Goal: Check status: Check status

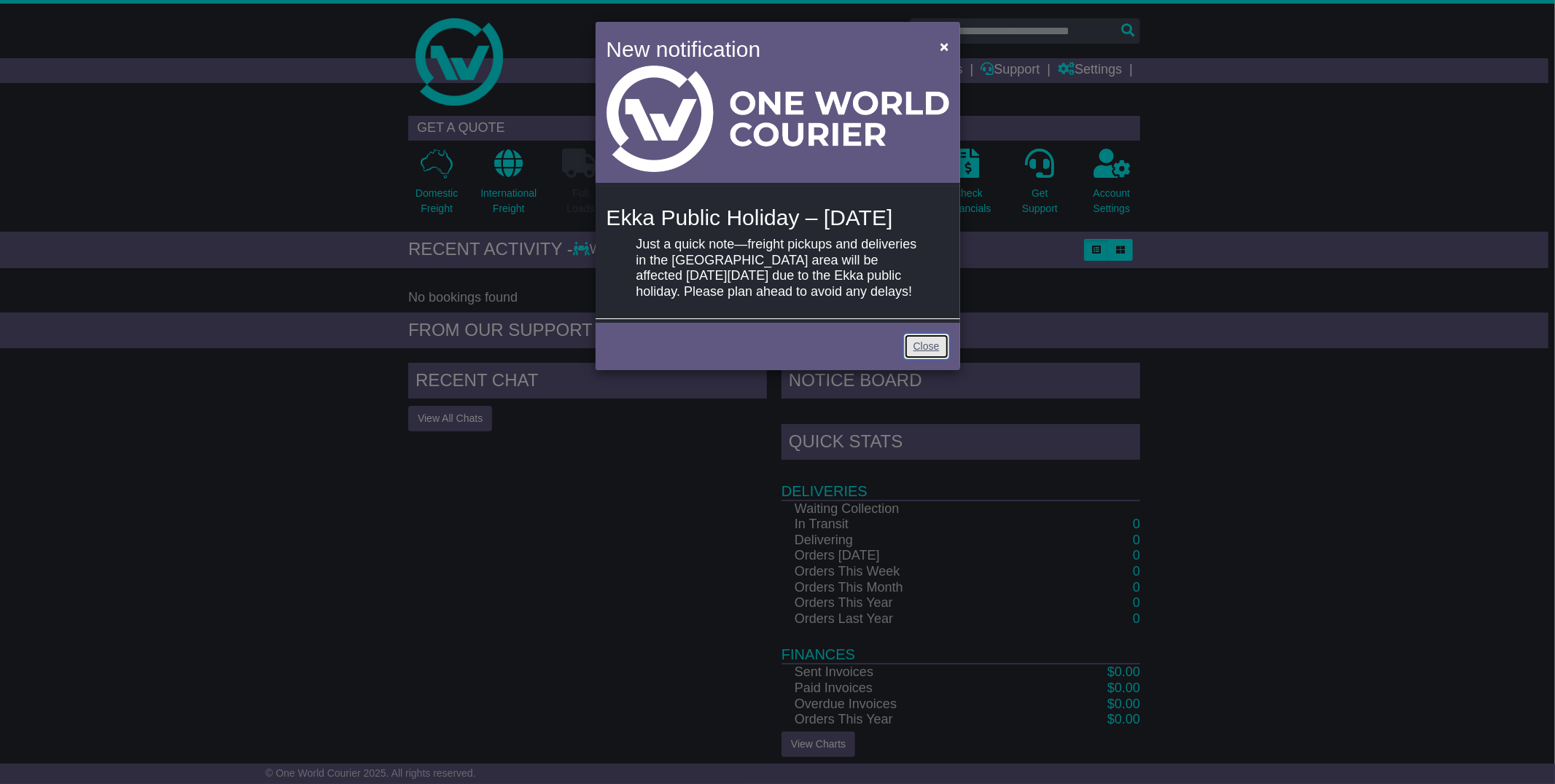
click at [933, 359] on link "Close" at bounding box center [926, 346] width 45 height 26
click at [927, 359] on link "Close" at bounding box center [926, 346] width 45 height 26
click at [914, 359] on link "Close" at bounding box center [926, 346] width 45 height 26
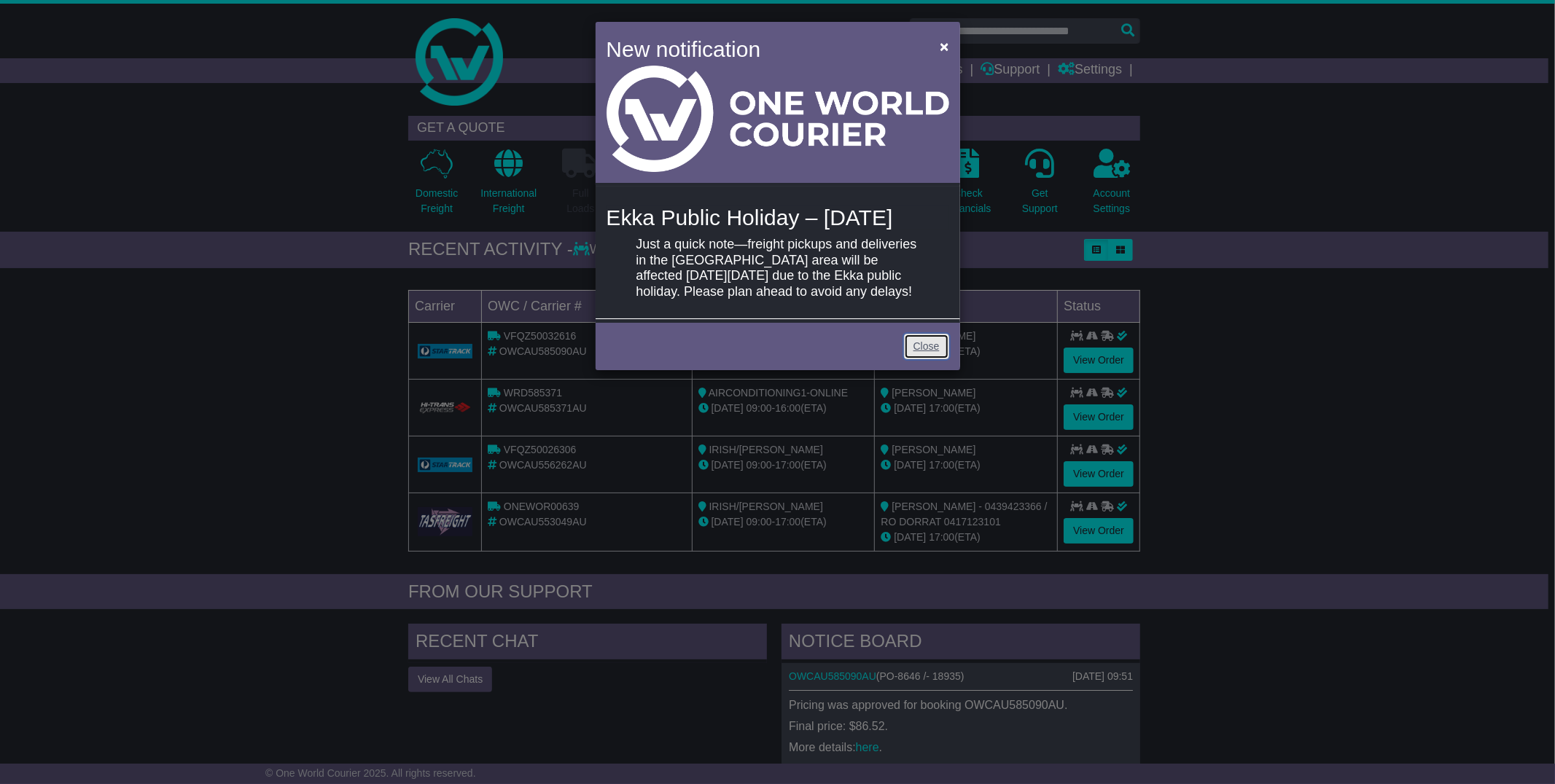
click at [927, 359] on link "Close" at bounding box center [926, 346] width 45 height 26
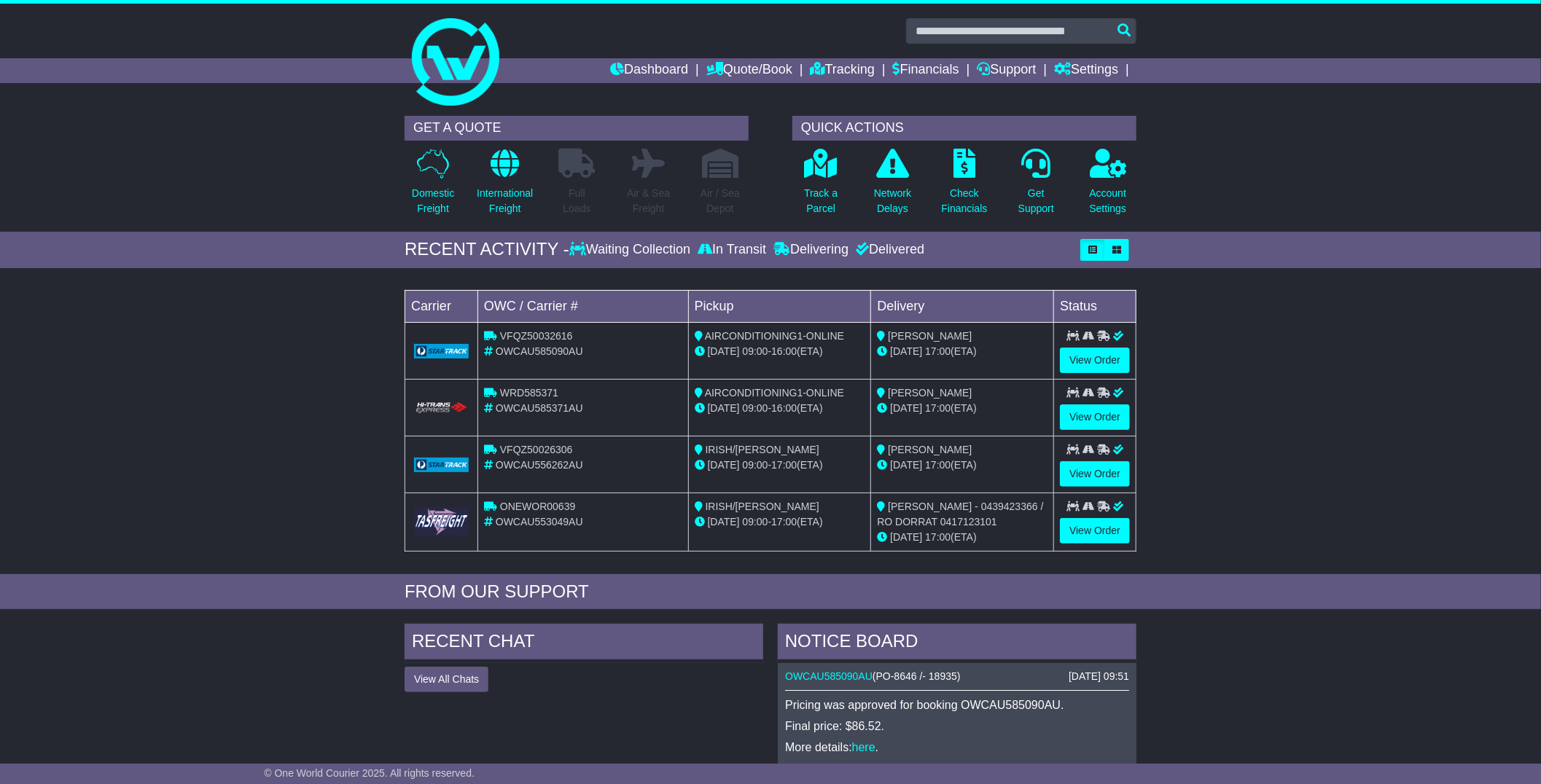
click at [535, 347] on span "OWCAU585090AU" at bounding box center [539, 352] width 87 height 12
copy span "OWCAU585090AU"
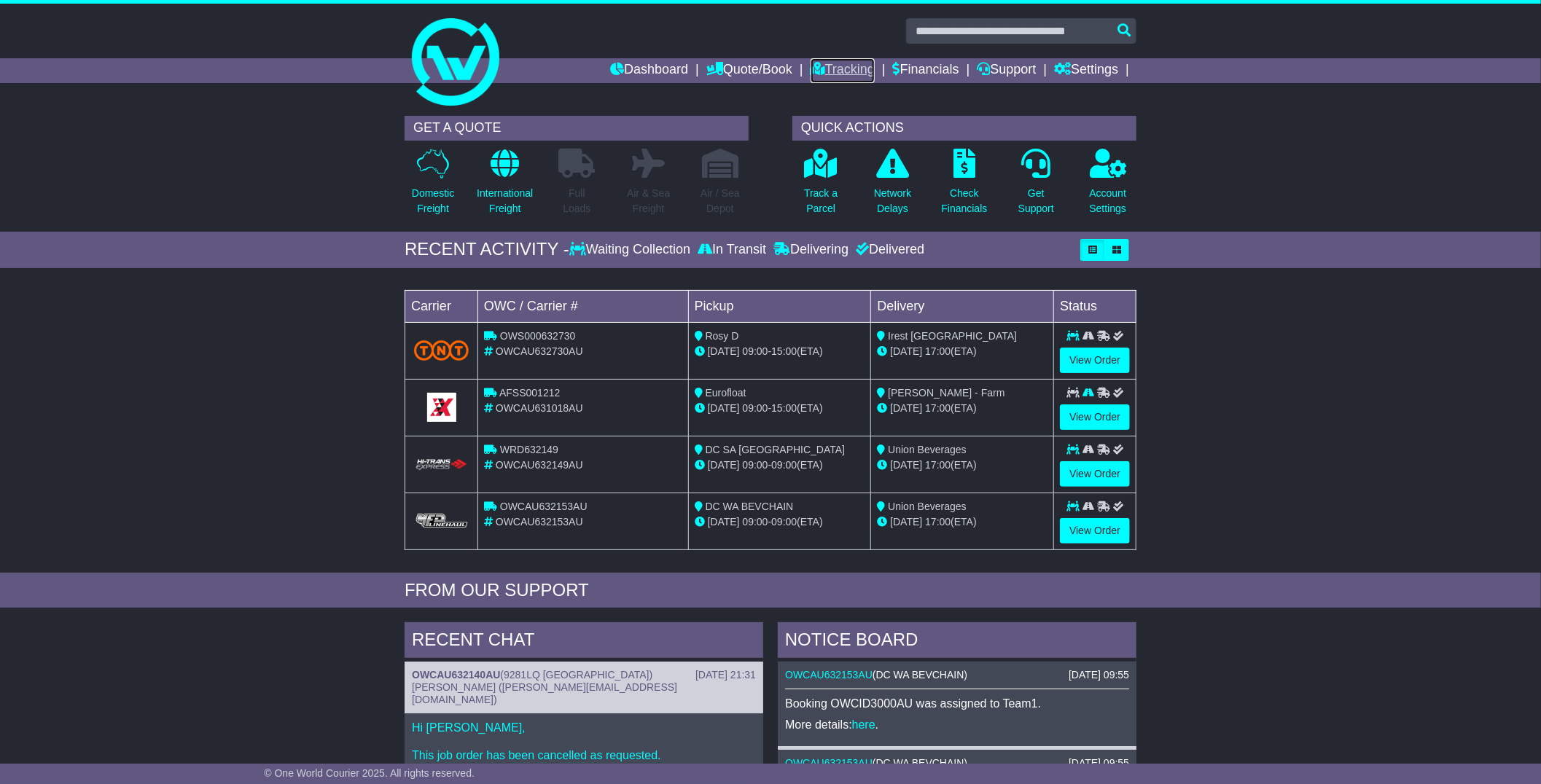
click at [829, 71] on link "Tracking" at bounding box center [843, 71] width 64 height 25
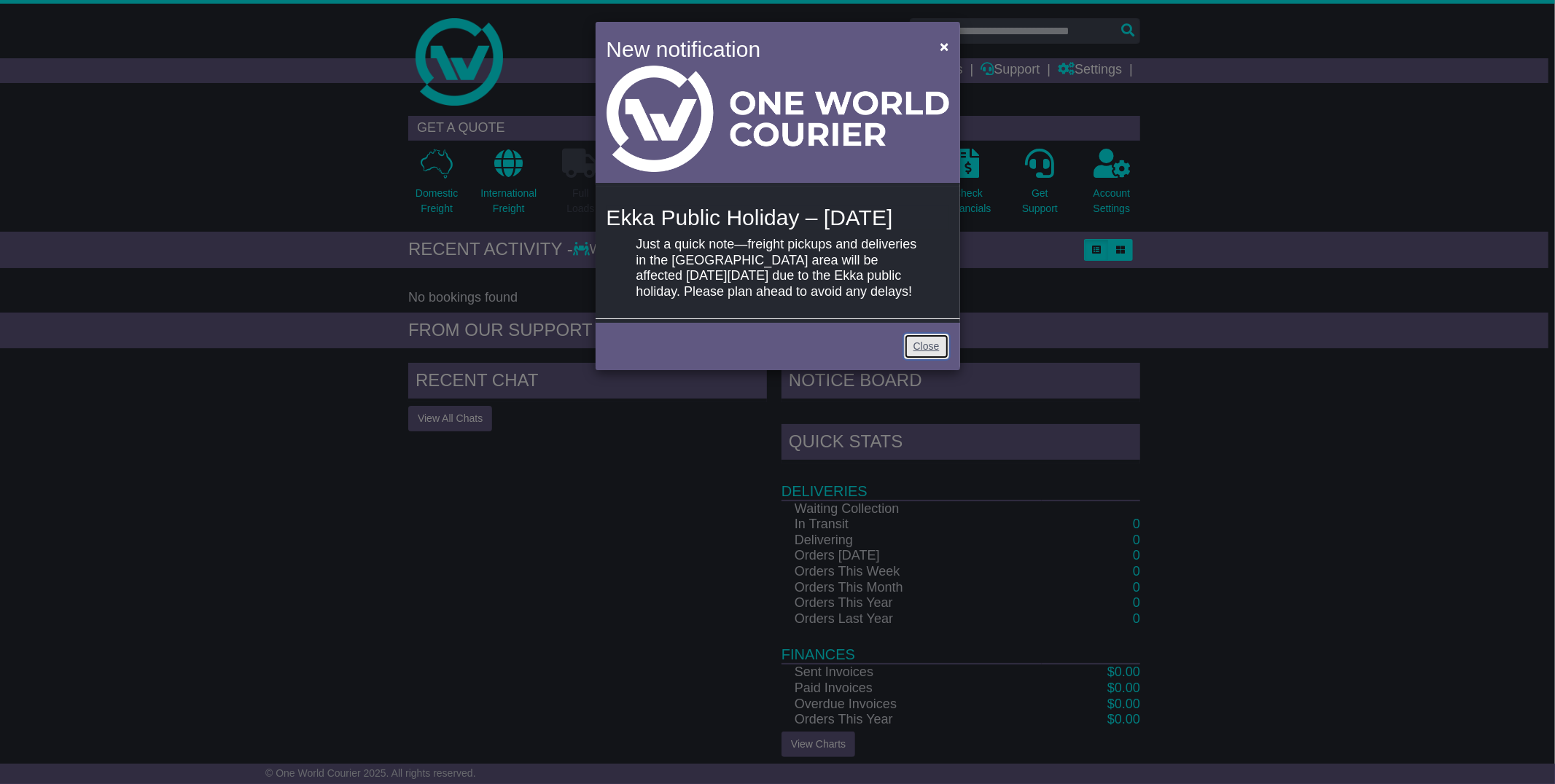
click at [922, 359] on link "Close" at bounding box center [926, 346] width 45 height 26
